Goal: Browse casually

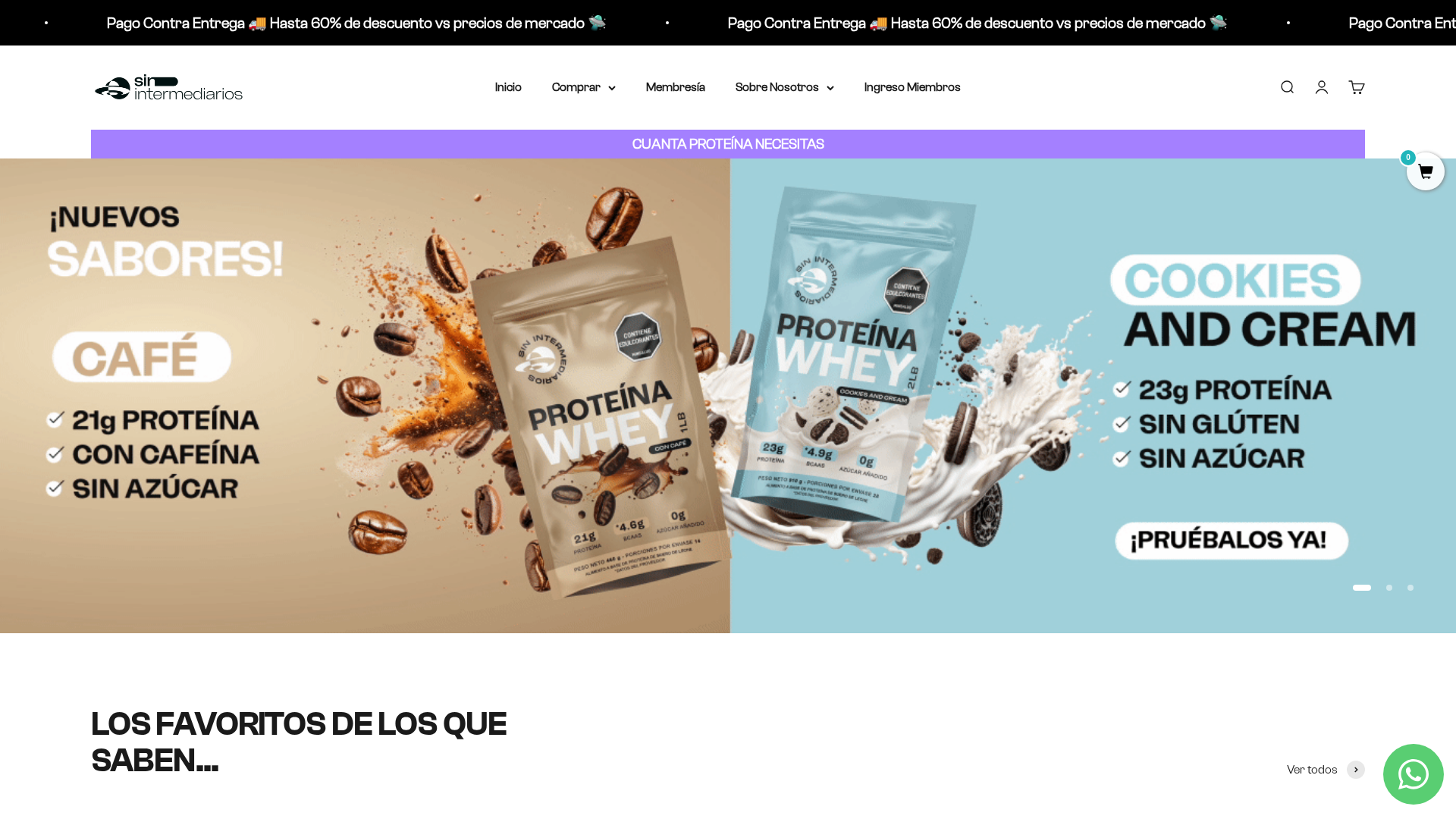
scroll to position [163, 0]
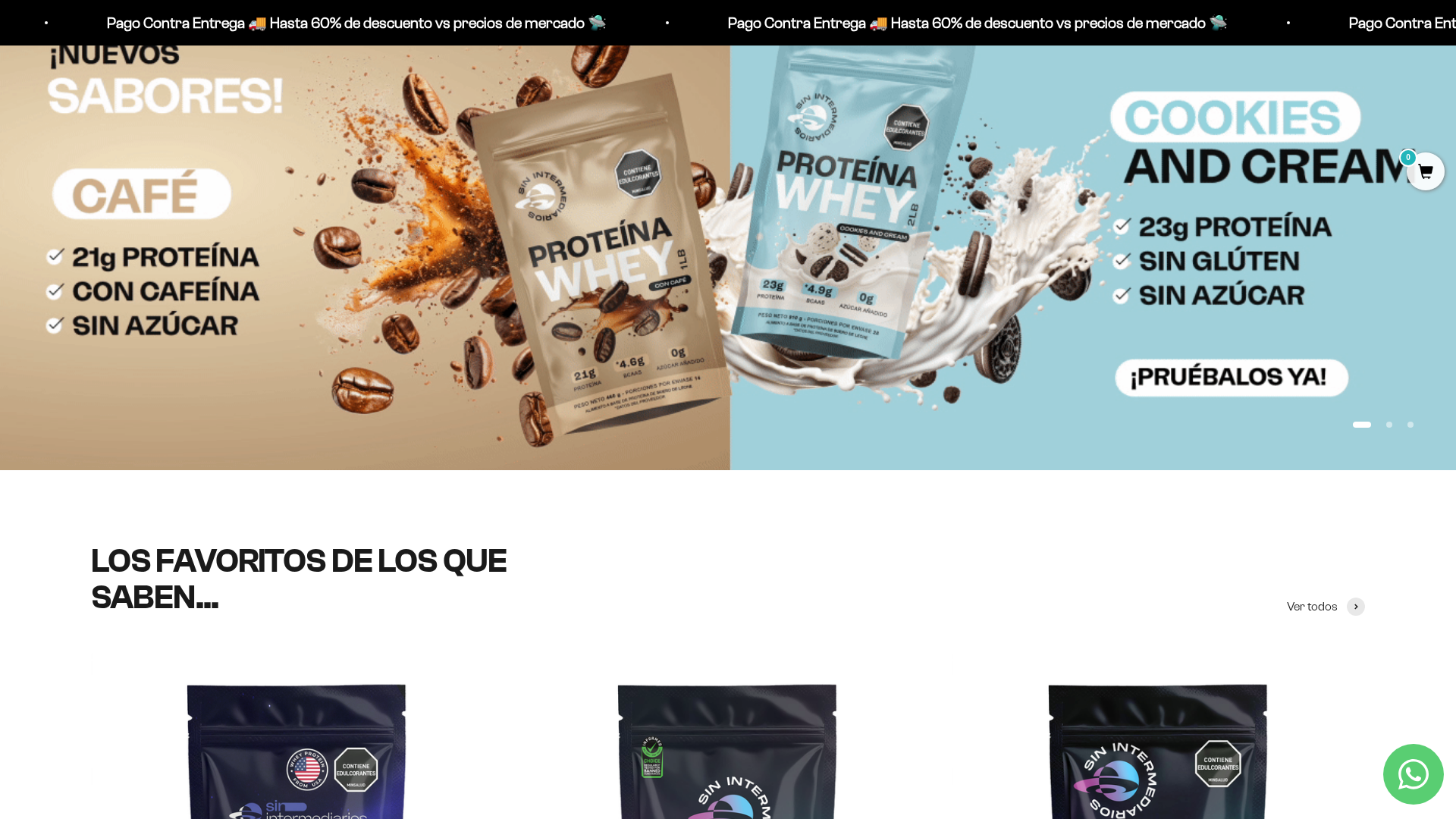
scroll to position [353, 0]
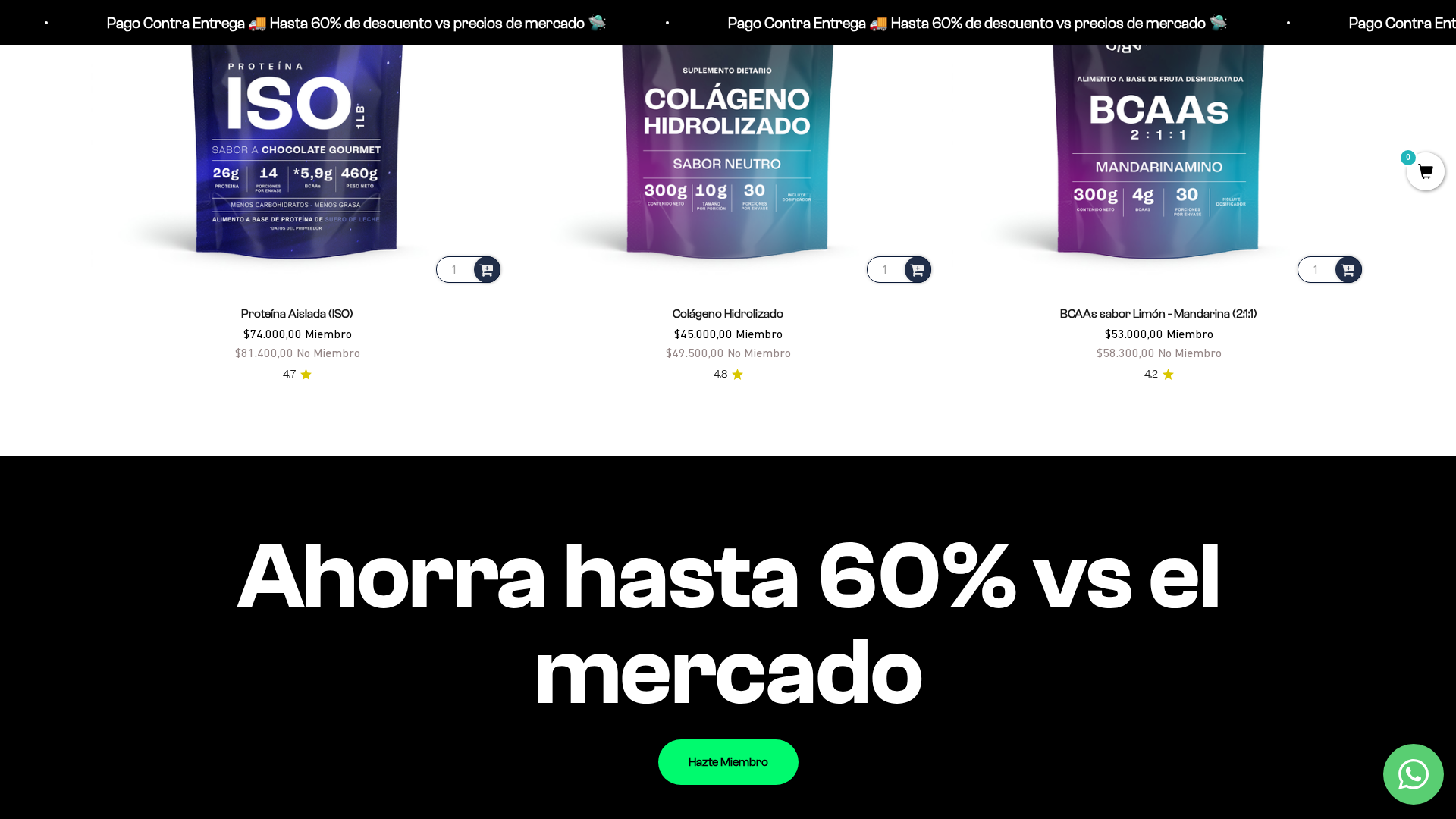
scroll to position [1629, 0]
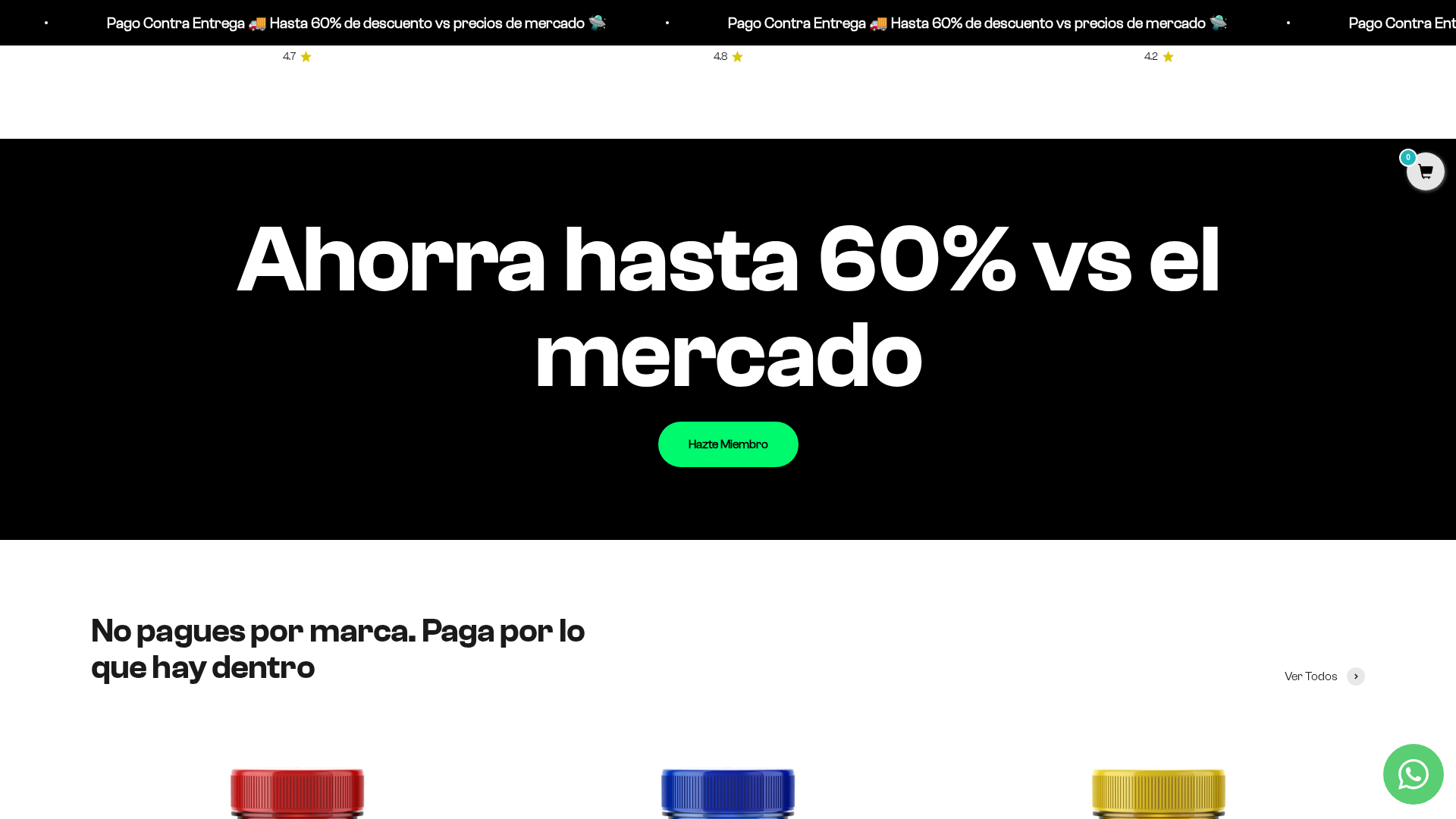
scroll to position [2026, 0]
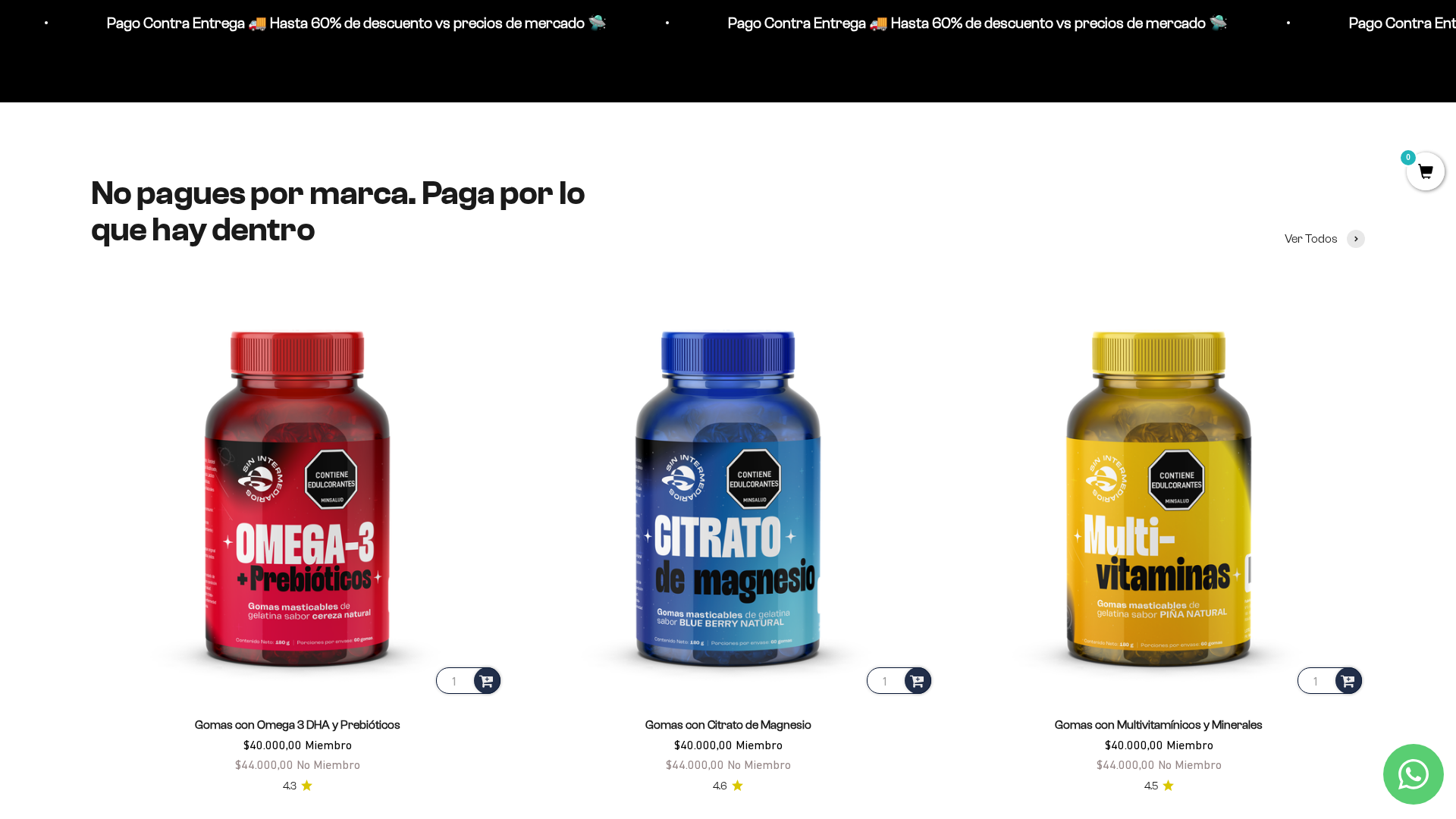
click at [1377, 587] on scroll-carousel "1 Gomas con Omega 3 DHA y [MEDICAL_DATA] $40.000,00 Miembro $44.000,00 No Miemb…" at bounding box center [728, 812] width 1456 height 1056
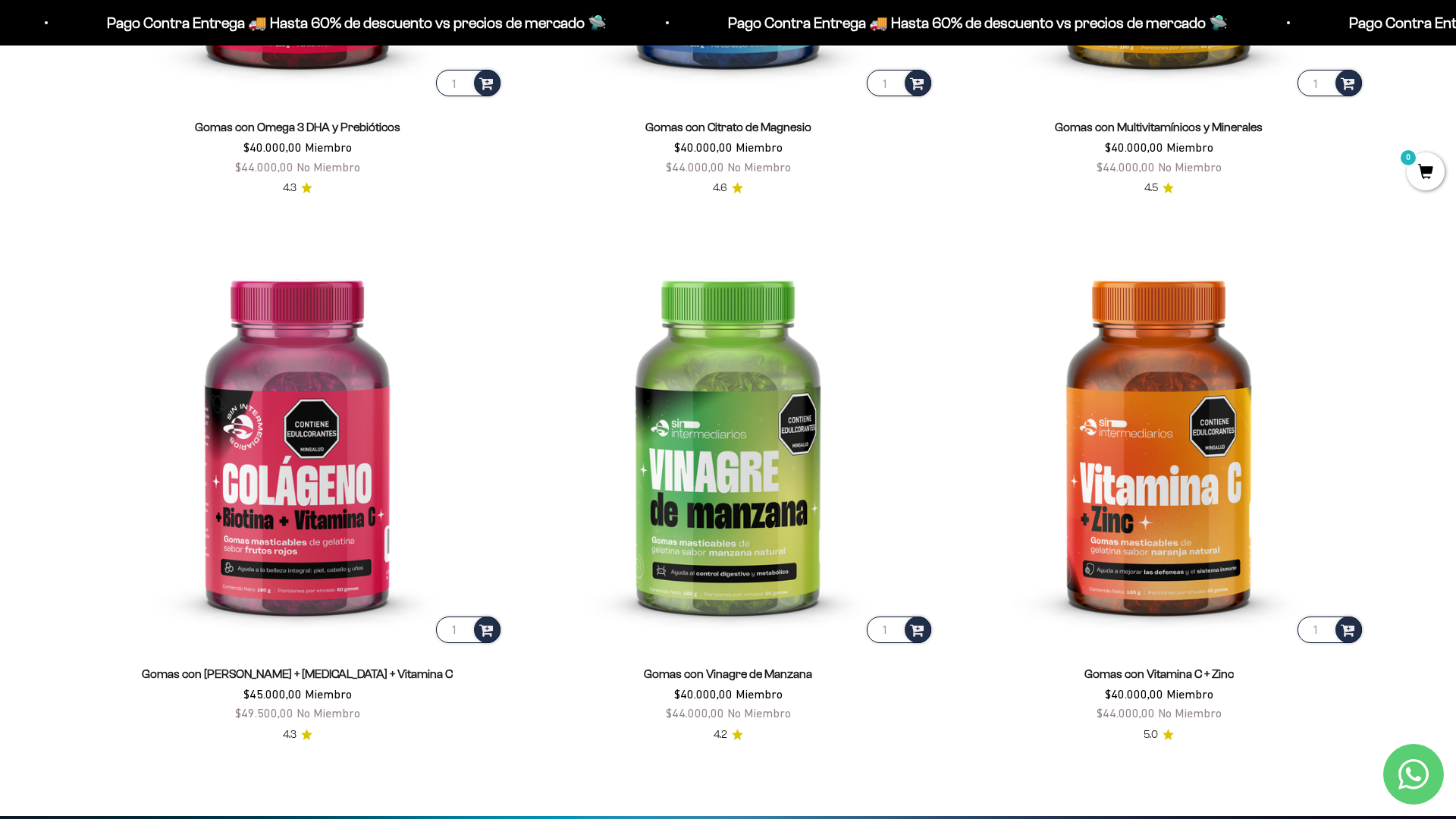
click at [1455, 34] on html "Ir al contenido Pago Contra Entrega 🚚 Hasta 60% de descuento vs precios [PERSON…" at bounding box center [728, 822] width 1456 height 7326
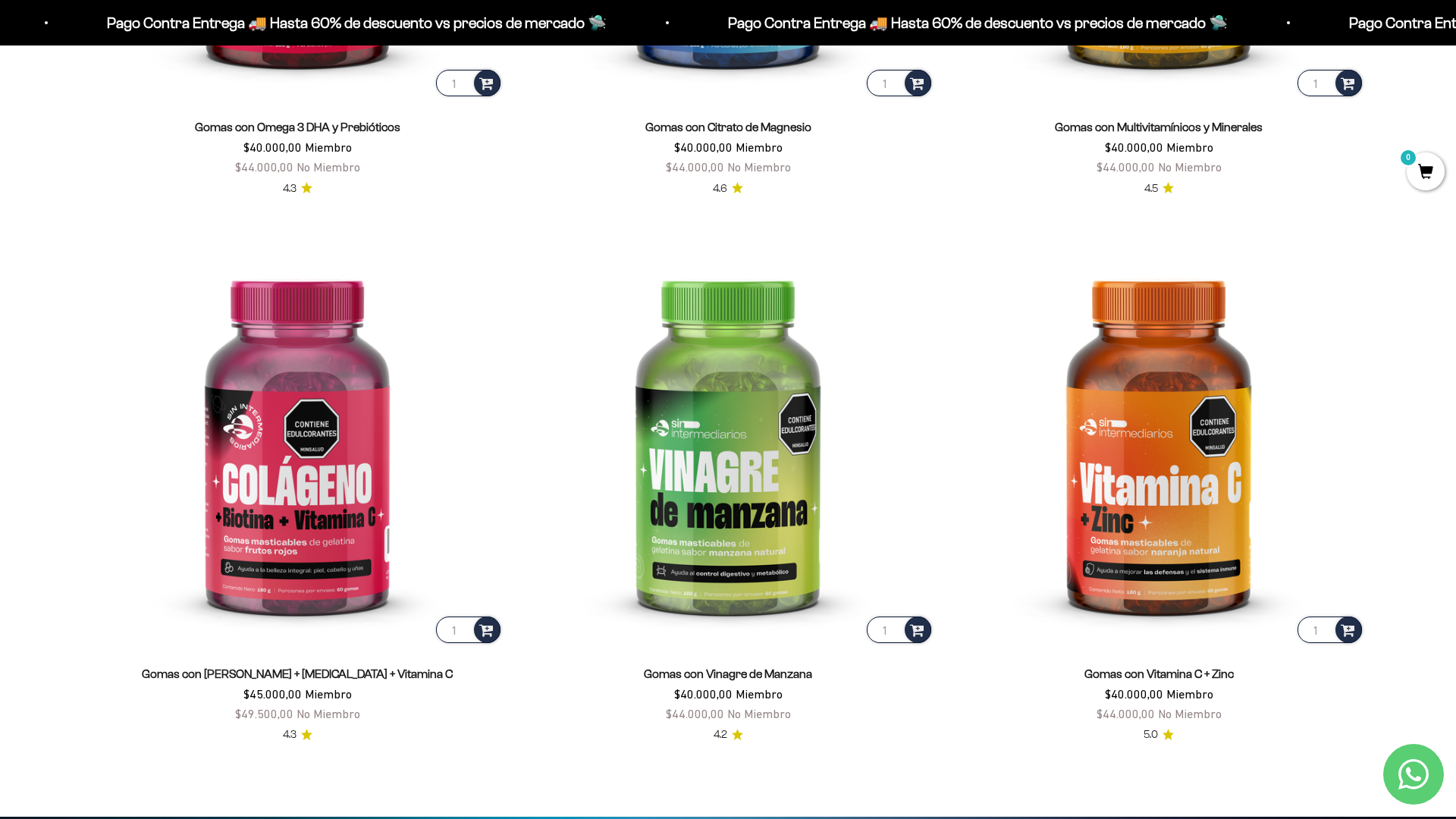
scroll to position [3048, 0]
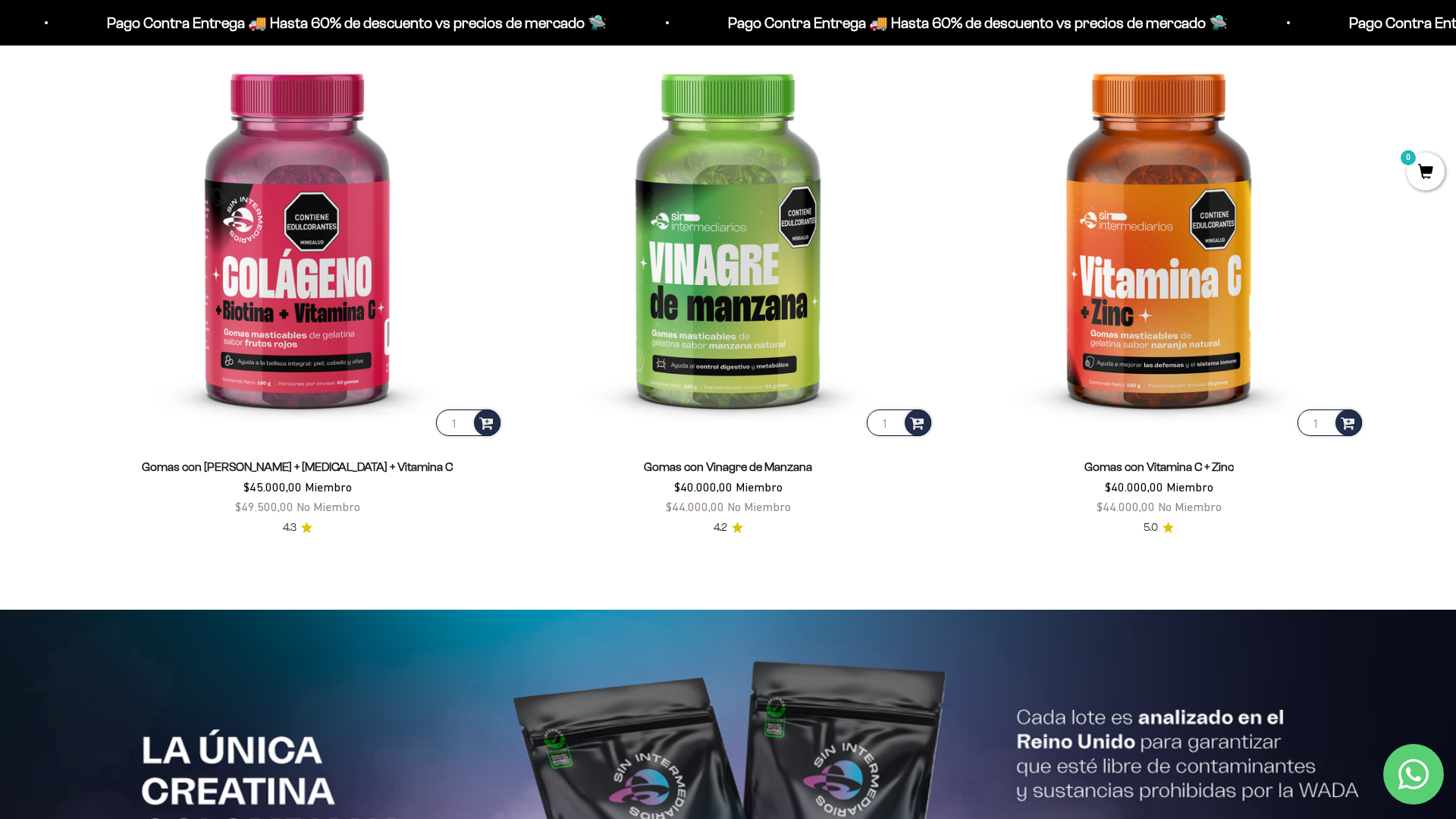
click at [1455, 34] on html "Ir al contenido Pago Contra Entrega 🚚 Hasta 60% de descuento vs precios [PERSON…" at bounding box center [728, 615] width 1456 height 7326
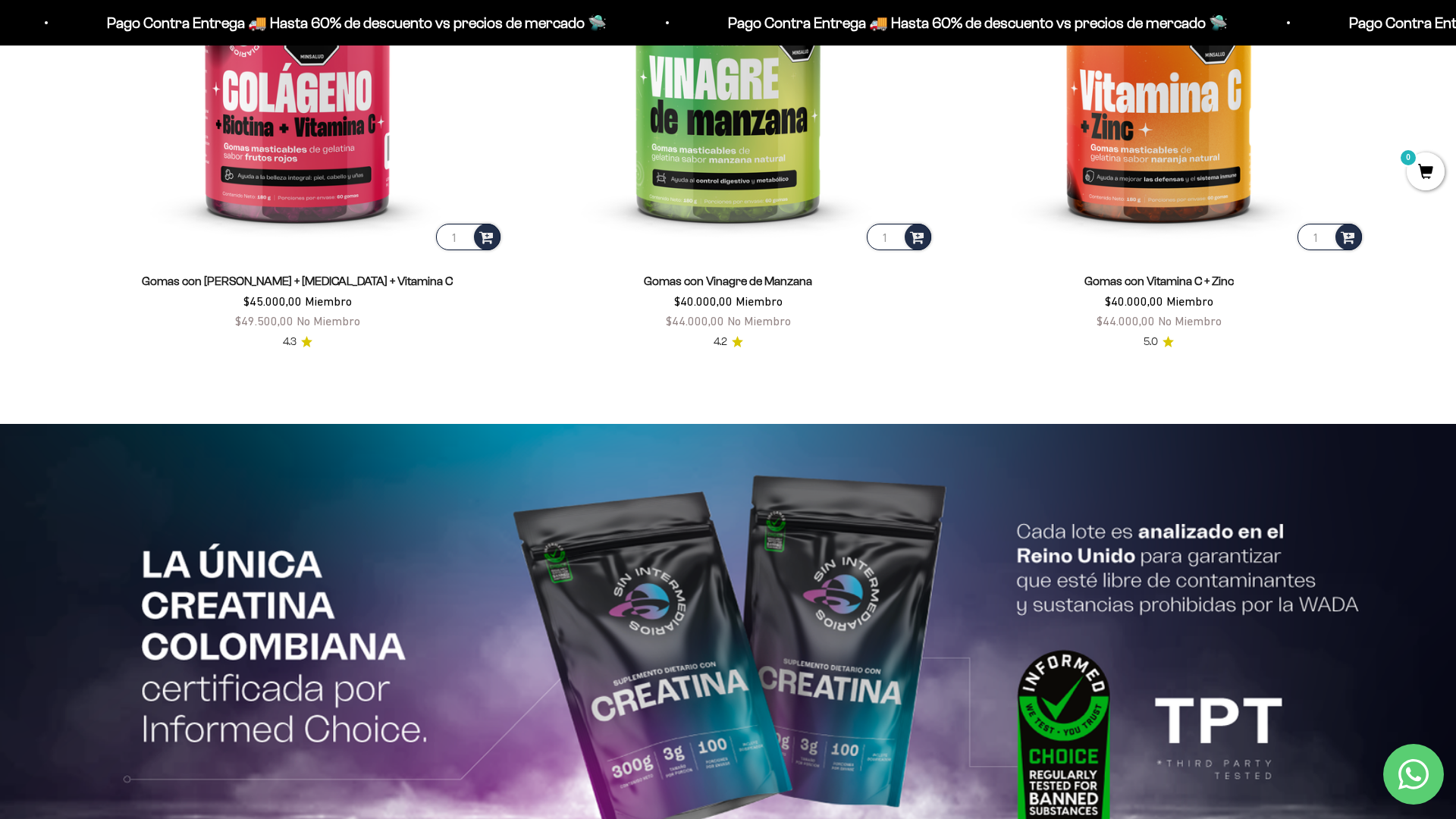
click at [1455, 34] on html "Ir al contenido Pago Contra Entrega 🚚 Hasta 60% de descuento vs precios [PERSON…" at bounding box center [728, 429] width 1456 height 7326
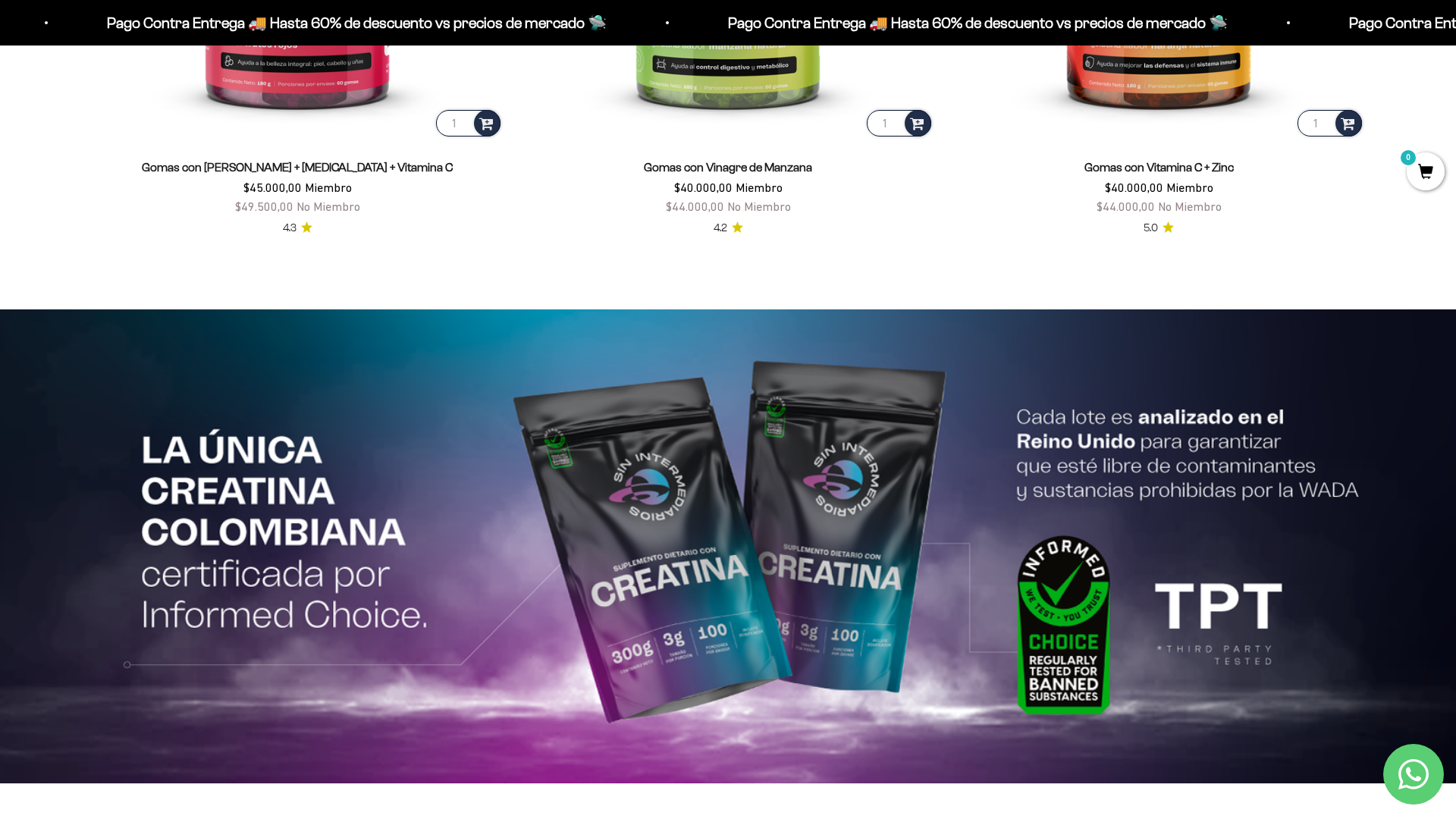
click at [1455, 34] on html "Ir al contenido Pago Contra Entrega 🚚 Hasta 60% de descuento vs precios [PERSON…" at bounding box center [728, 315] width 1456 height 7327
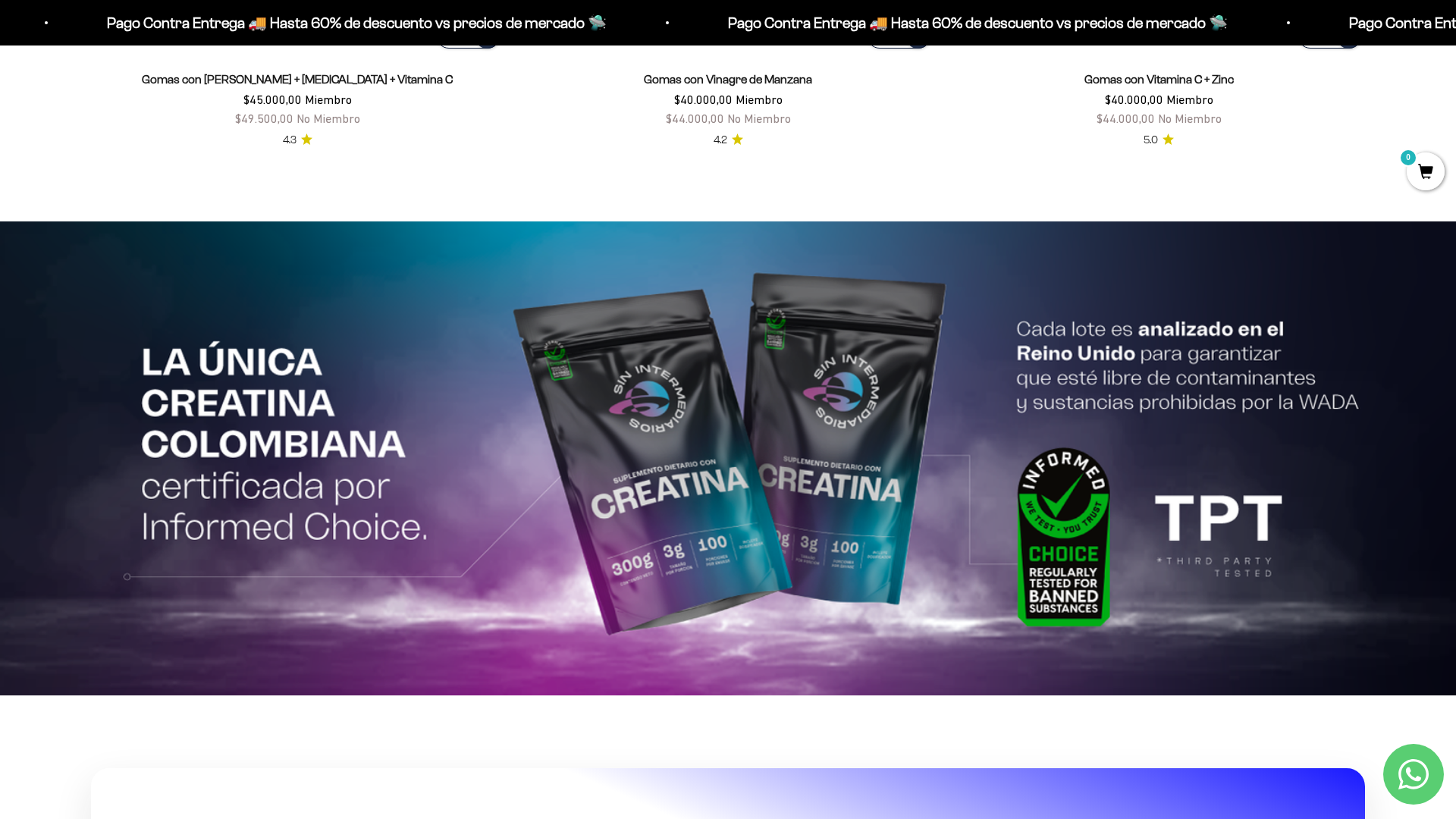
click at [1455, 34] on html "Ir al contenido Pago Contra Entrega 🚚 Hasta 60% de descuento vs precios [PERSON…" at bounding box center [728, 226] width 1456 height 7327
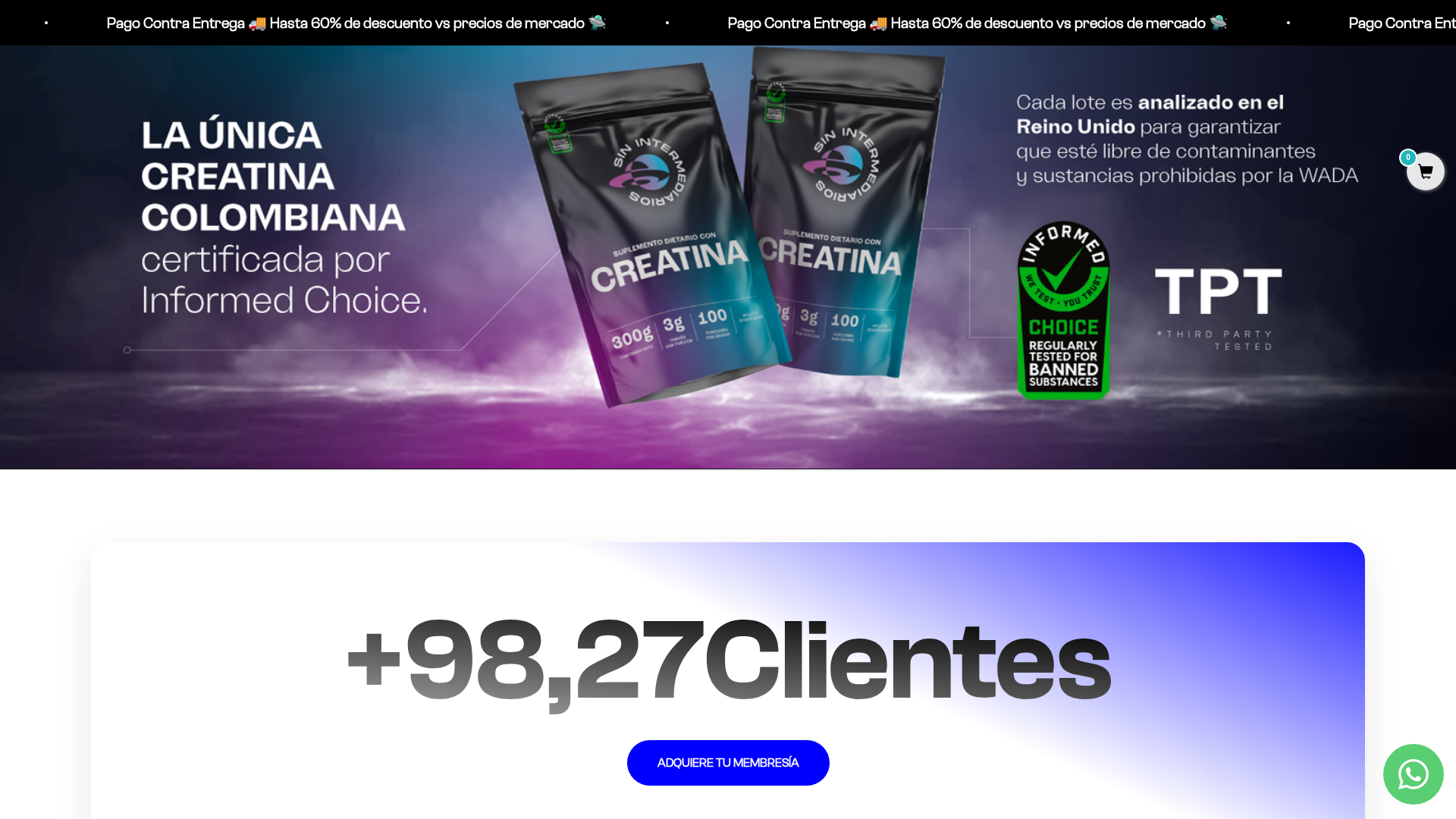
click at [1455, 34] on html "Ir al contenido Pago Contra Entrega 🚚 Hasta 60% de descuento vs precios [PERSON…" at bounding box center [728, 1] width 1456 height 7326
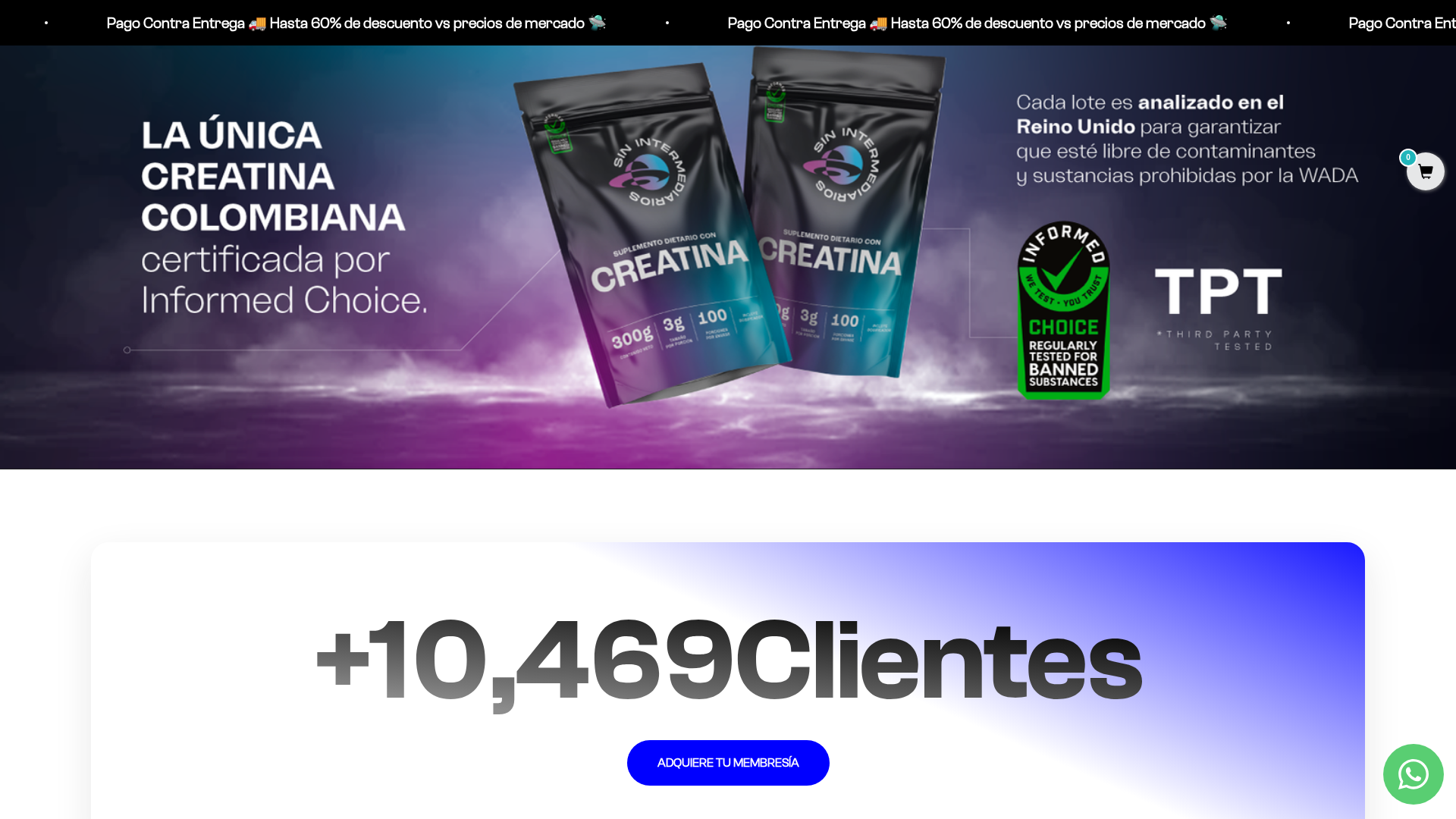
scroll to position [3767, 0]
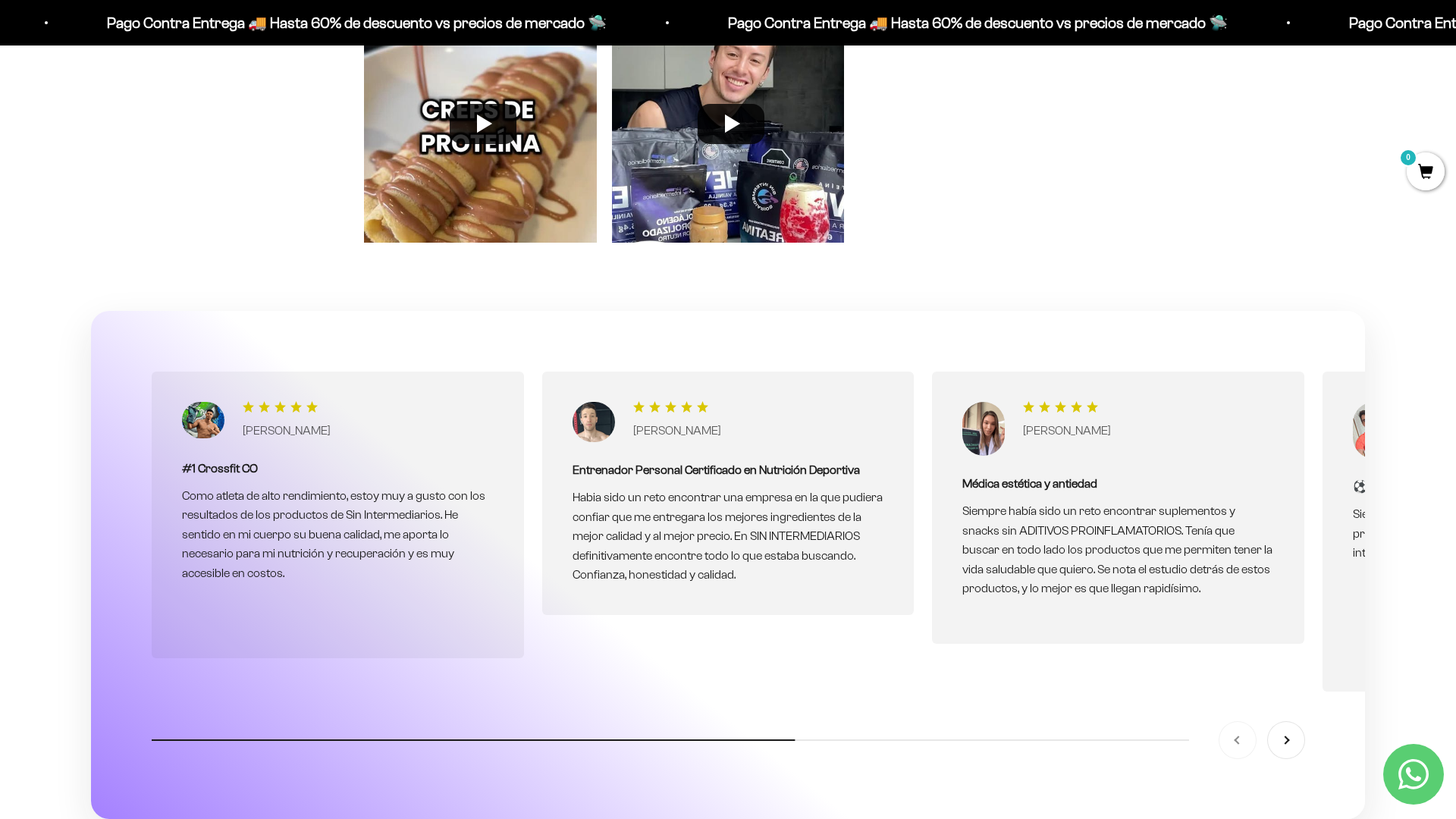
scroll to position [4918, 0]
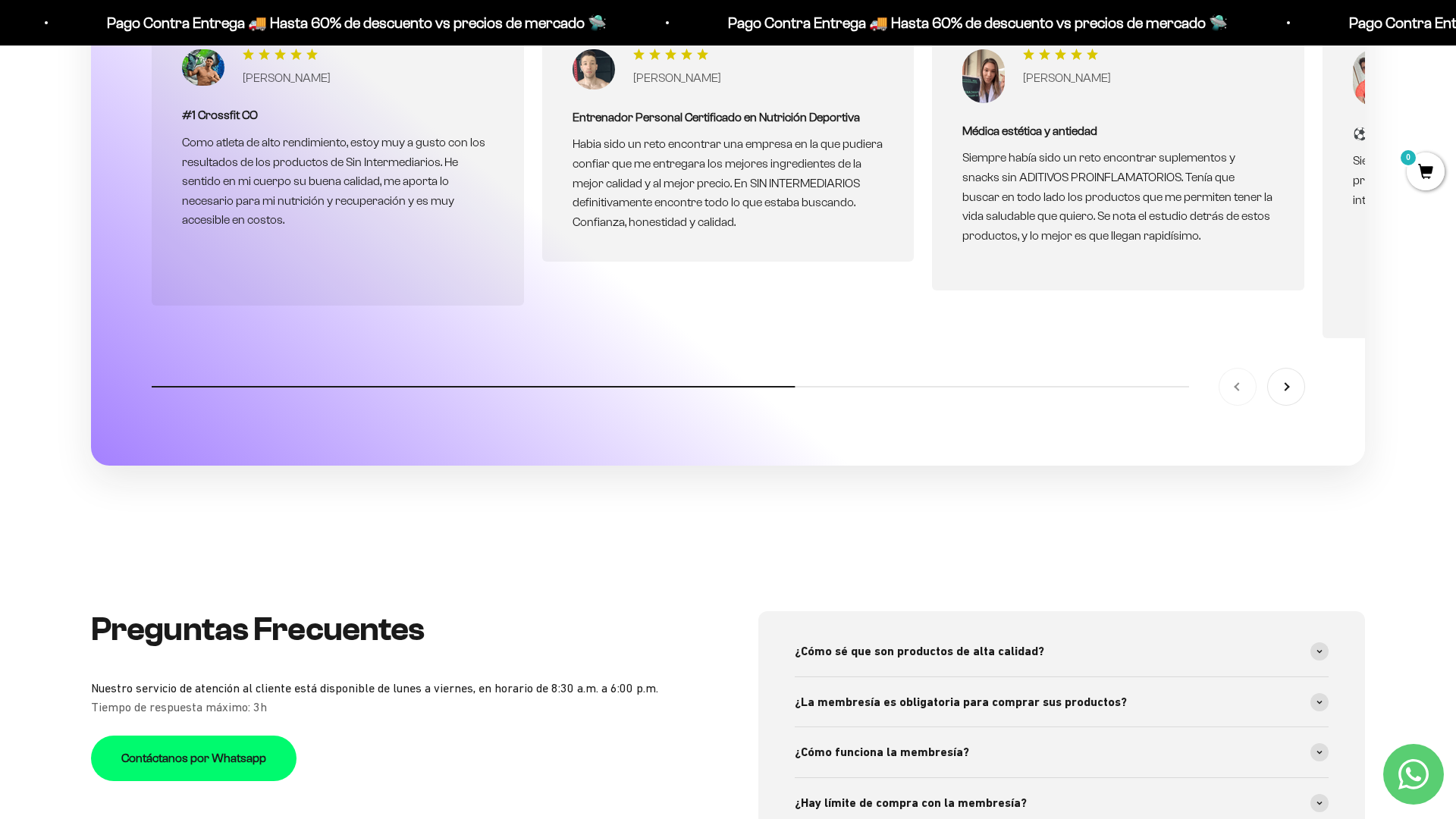
click at [1158, 212] on p "Siempre había sido un reto encontrar suplementos y snacks sin ADITIVOS PROINFLA…" at bounding box center [1118, 196] width 311 height 97
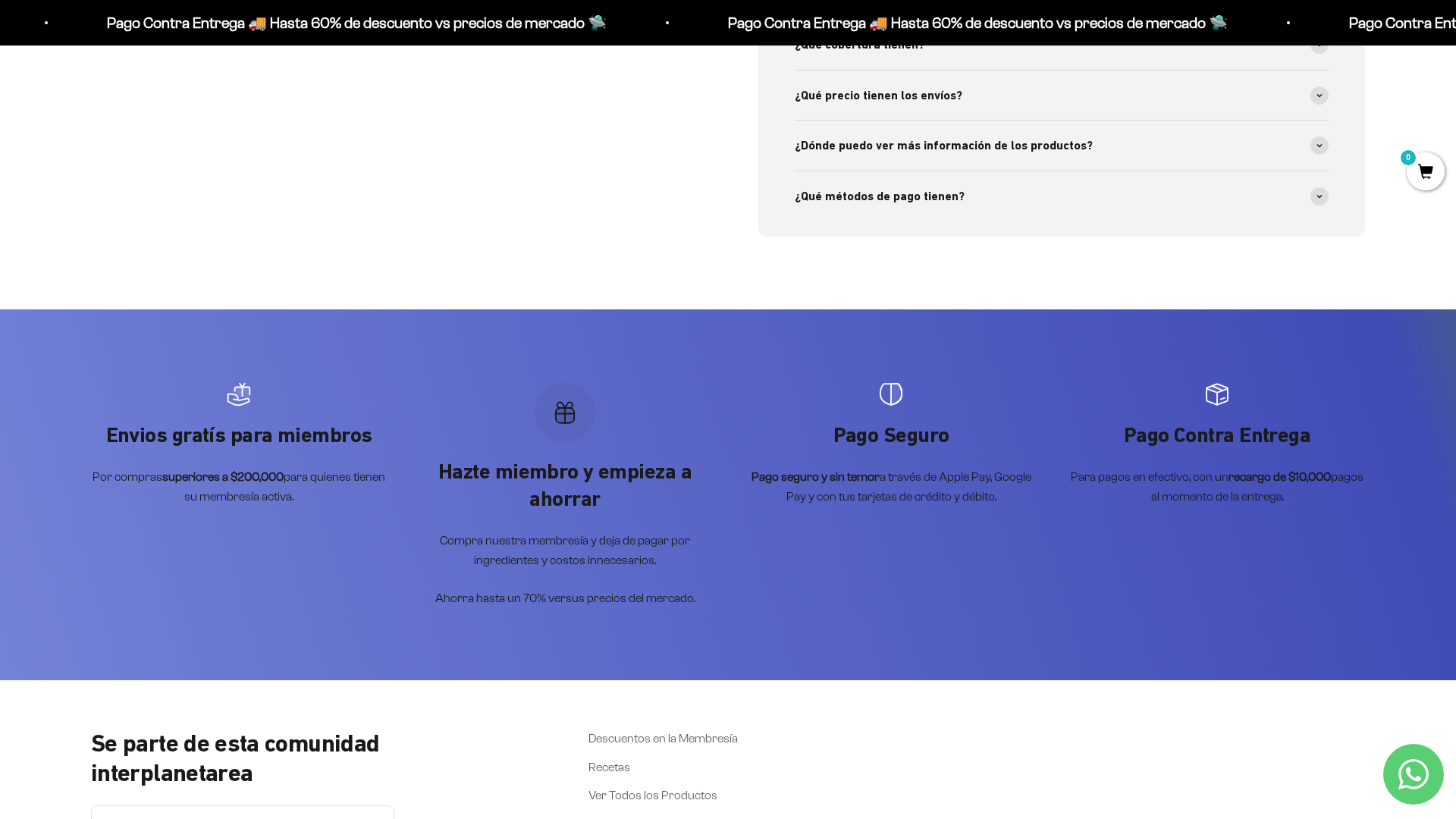
click at [1404, 587] on div "Envios gratís para miembros Por compras superiores a $200,000 para quienes tien…" at bounding box center [728, 495] width 1456 height 372
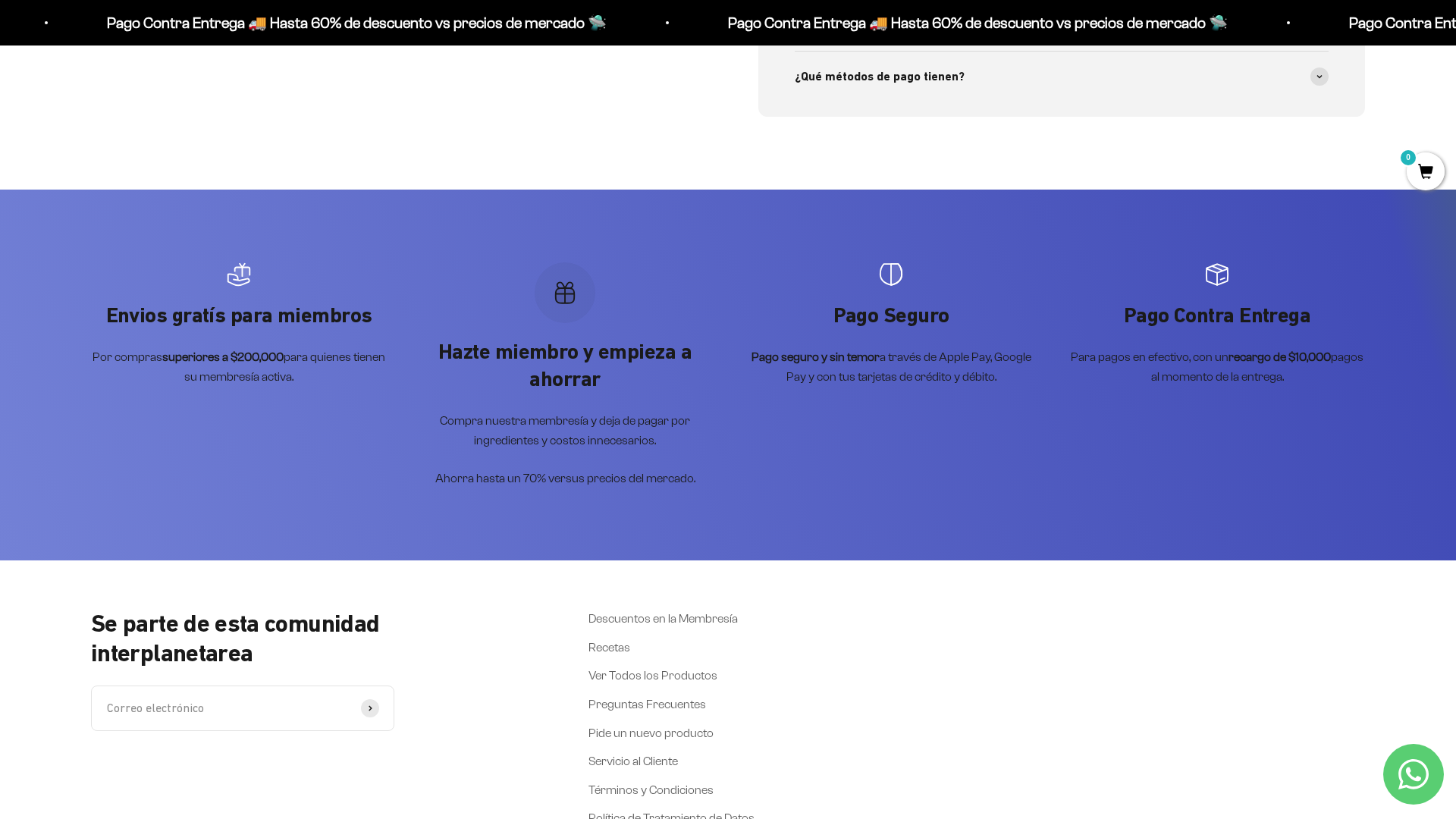
click at [1356, 587] on div "Se parte de esta comunidad interplanetarea Correo electrónico Suscribirse Descu…" at bounding box center [728, 818] width 1456 height 516
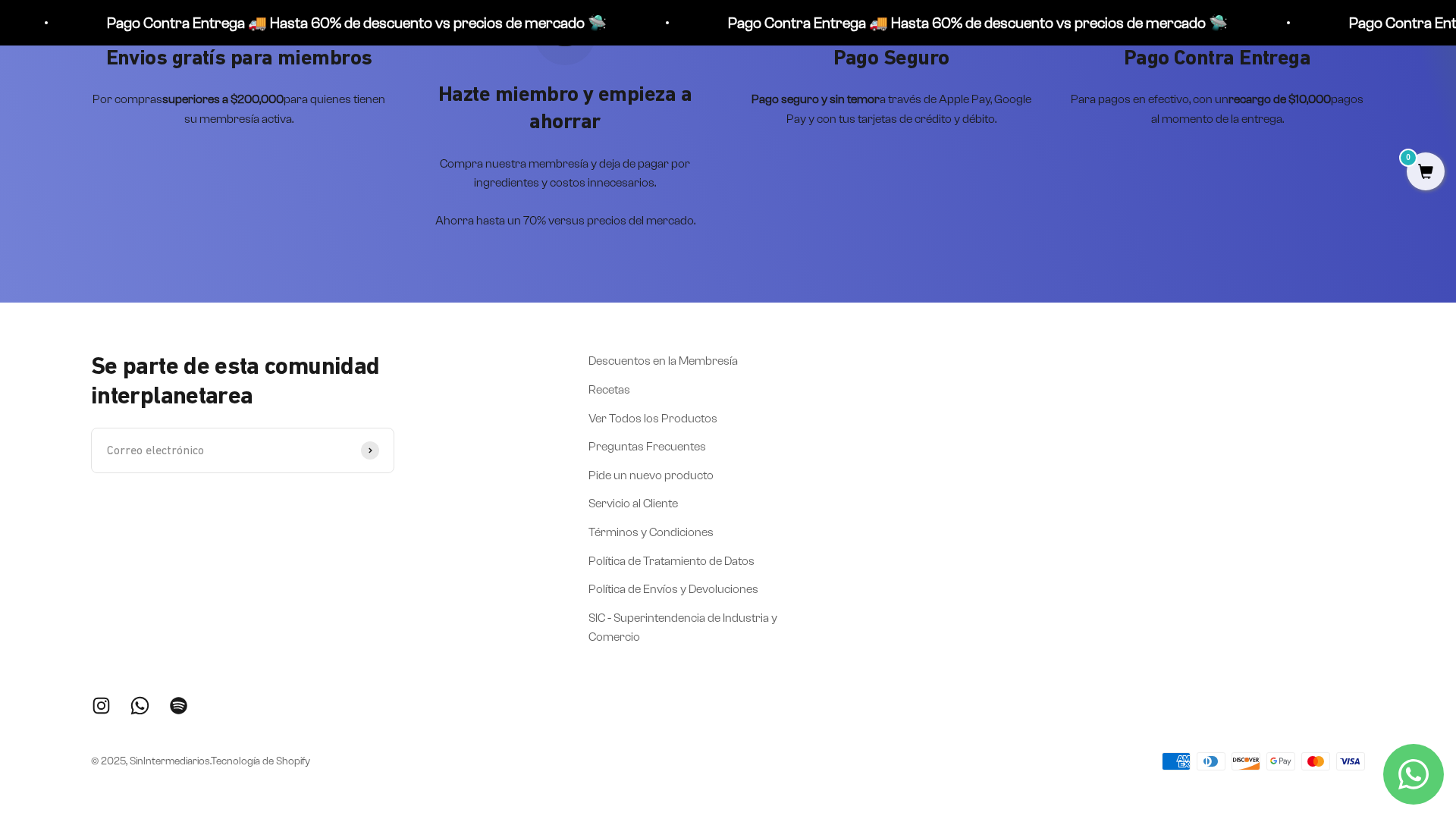
scroll to position [6507, 0]
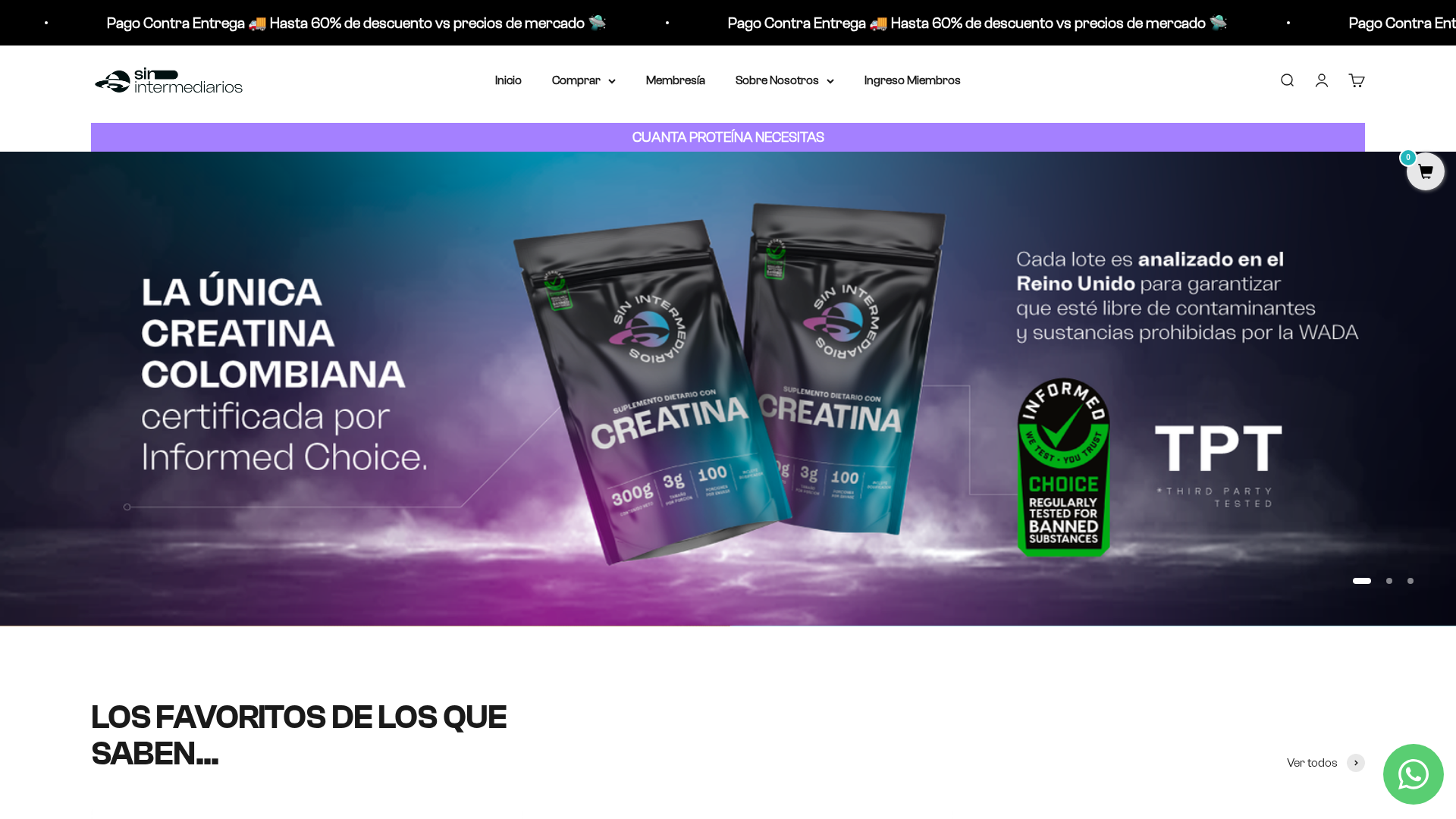
scroll to position [0, 0]
